Goal: Navigation & Orientation: Understand site structure

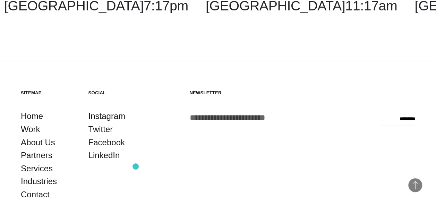
scroll to position [1109, 0]
click at [40, 135] on link "About Us" at bounding box center [38, 141] width 34 height 13
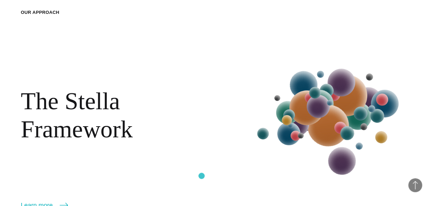
scroll to position [728, 0]
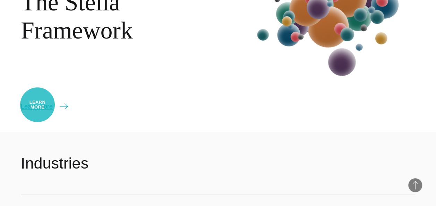
click at [37, 105] on link "Learn more" at bounding box center [44, 107] width 47 height 10
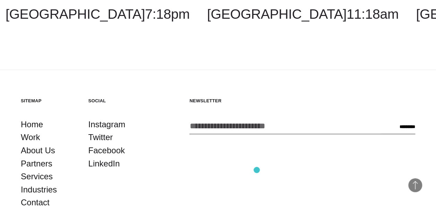
scroll to position [1109, 0]
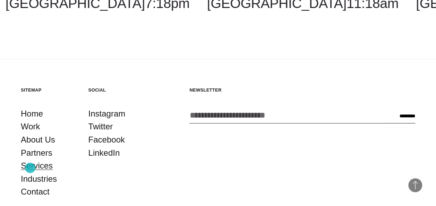
click at [30, 168] on link "Services" at bounding box center [37, 165] width 32 height 13
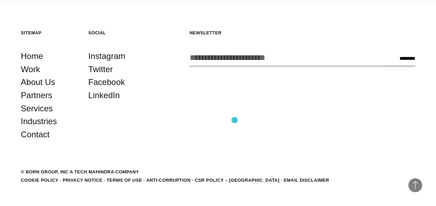
scroll to position [1386, 0]
